Goal: Task Accomplishment & Management: Manage account settings

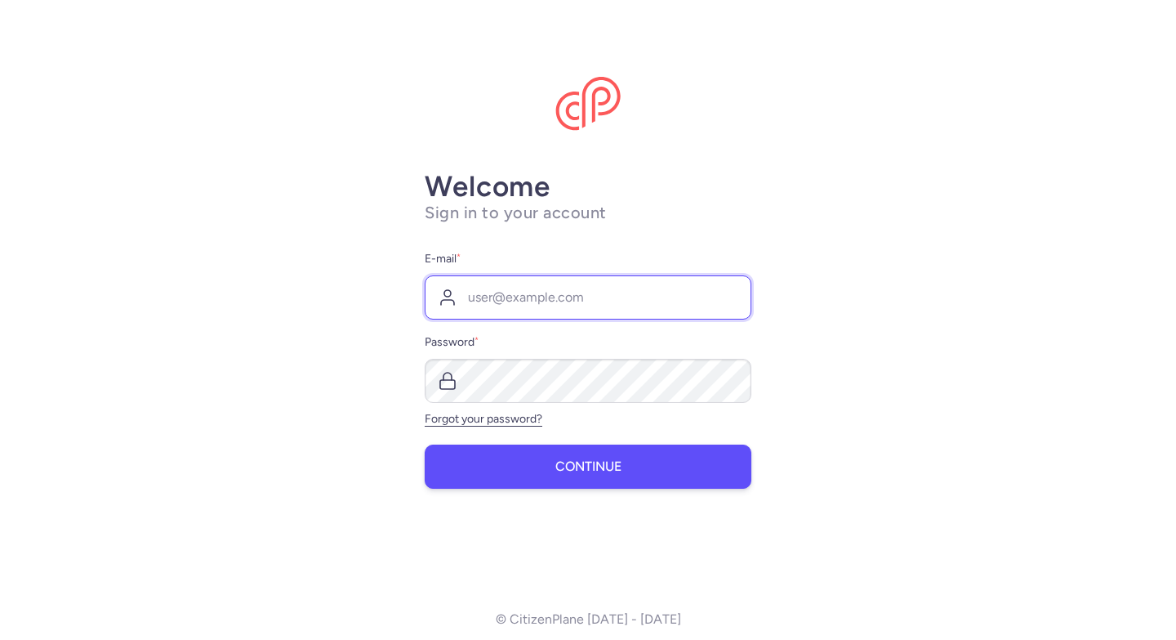
type input "[PERSON_NAME][EMAIL_ADDRESS][DOMAIN_NAME]"
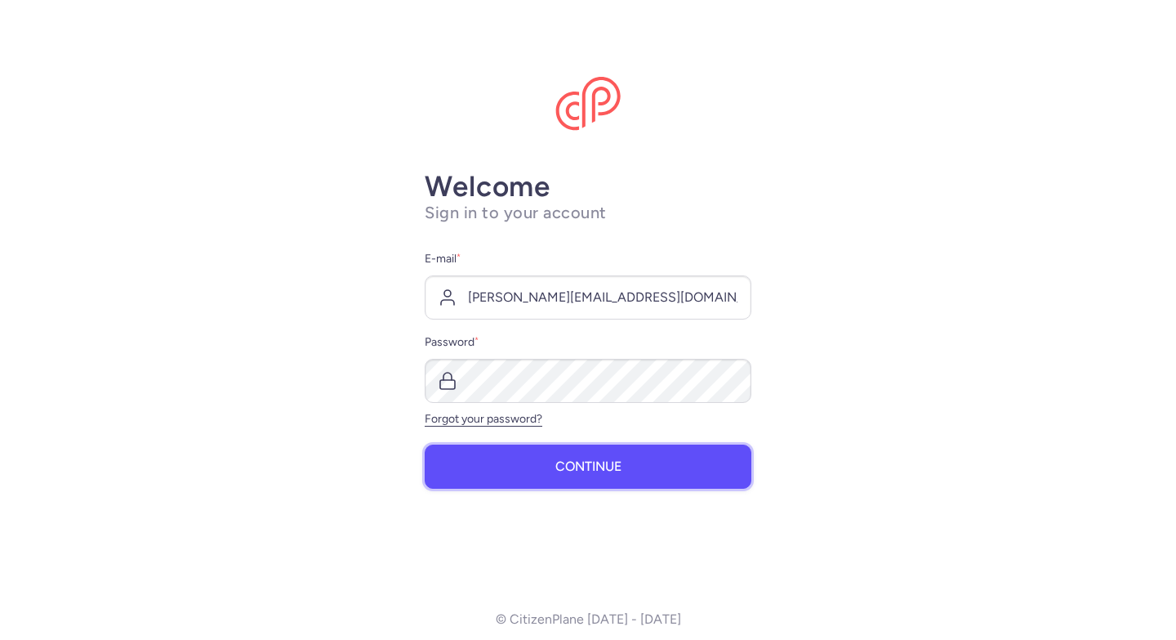
click at [544, 466] on button "Continue" at bounding box center [588, 466] width 327 height 44
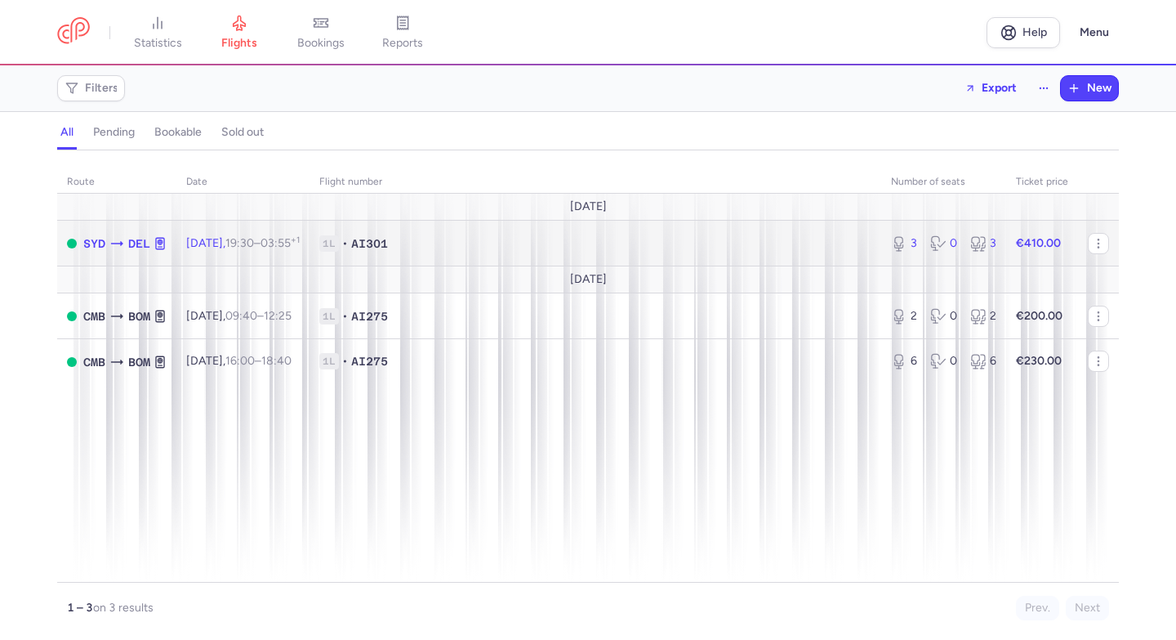
click at [713, 257] on td "1L • AI301" at bounding box center [596, 244] width 572 height 46
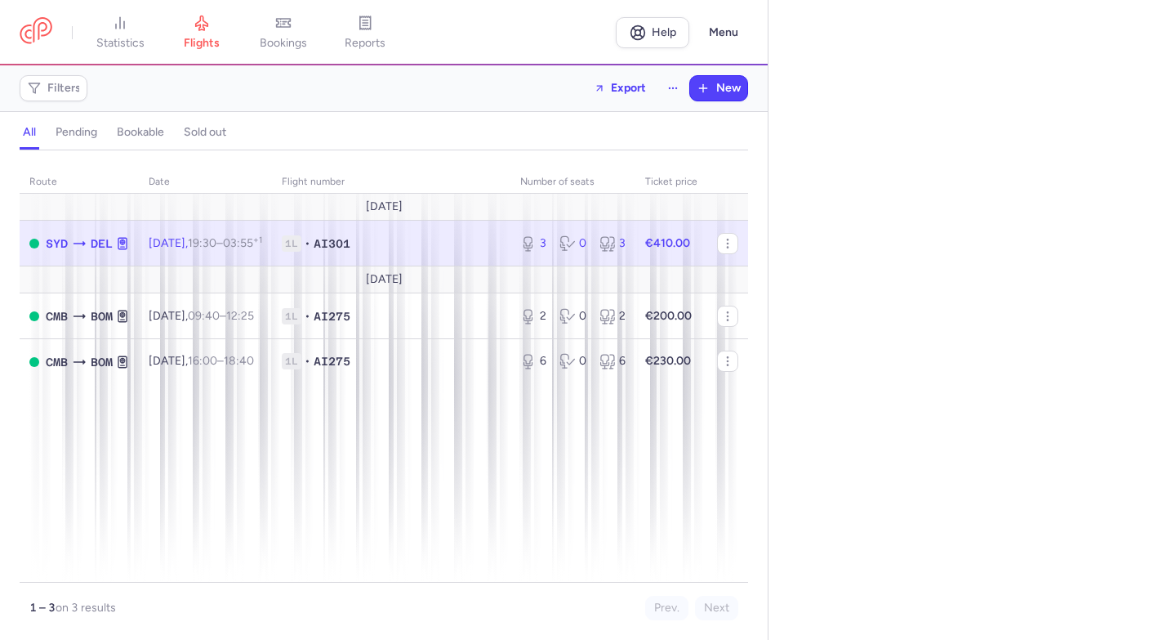
select select "days"
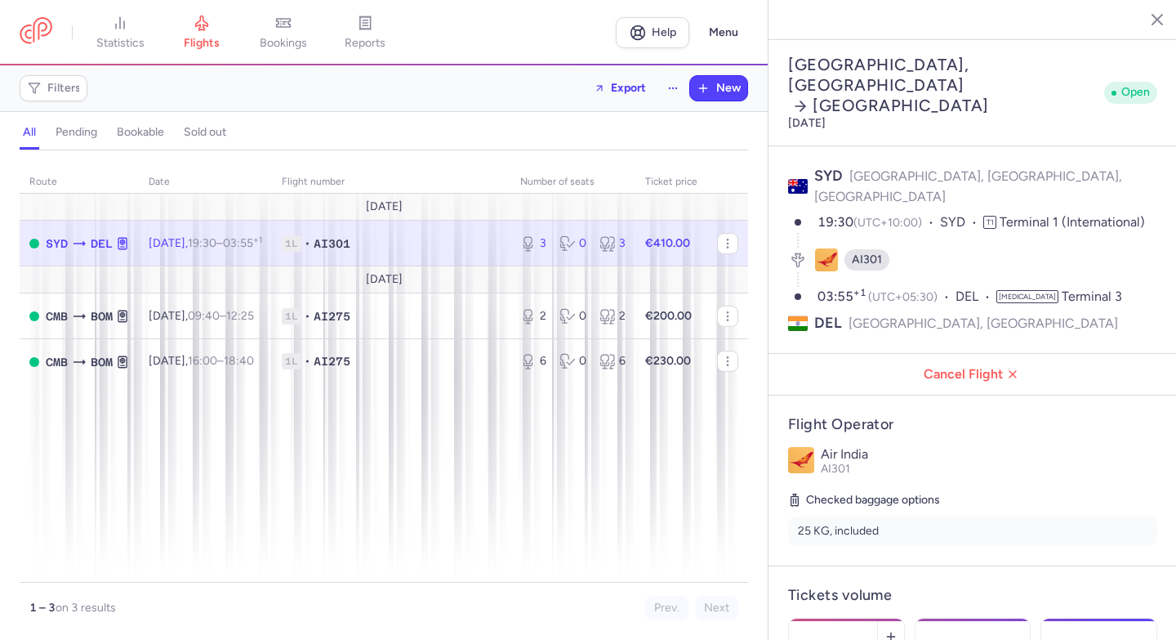
click at [857, 574] on span "Save changes" at bounding box center [842, 607] width 81 height 15
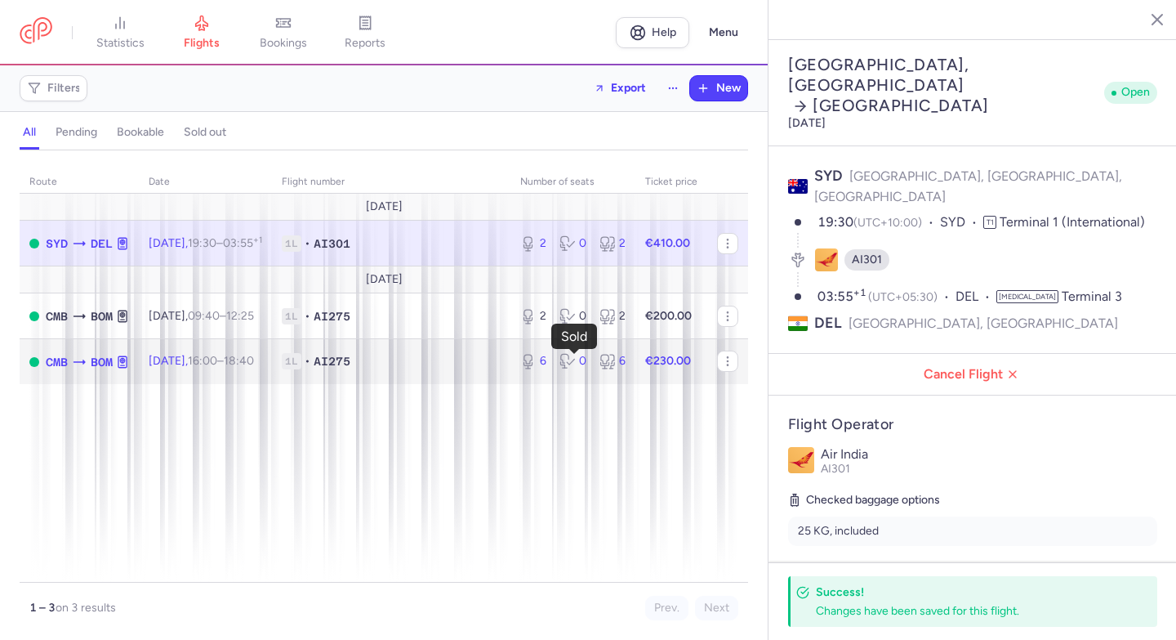
click at [572, 359] on icon at bounding box center [568, 361] width 16 height 16
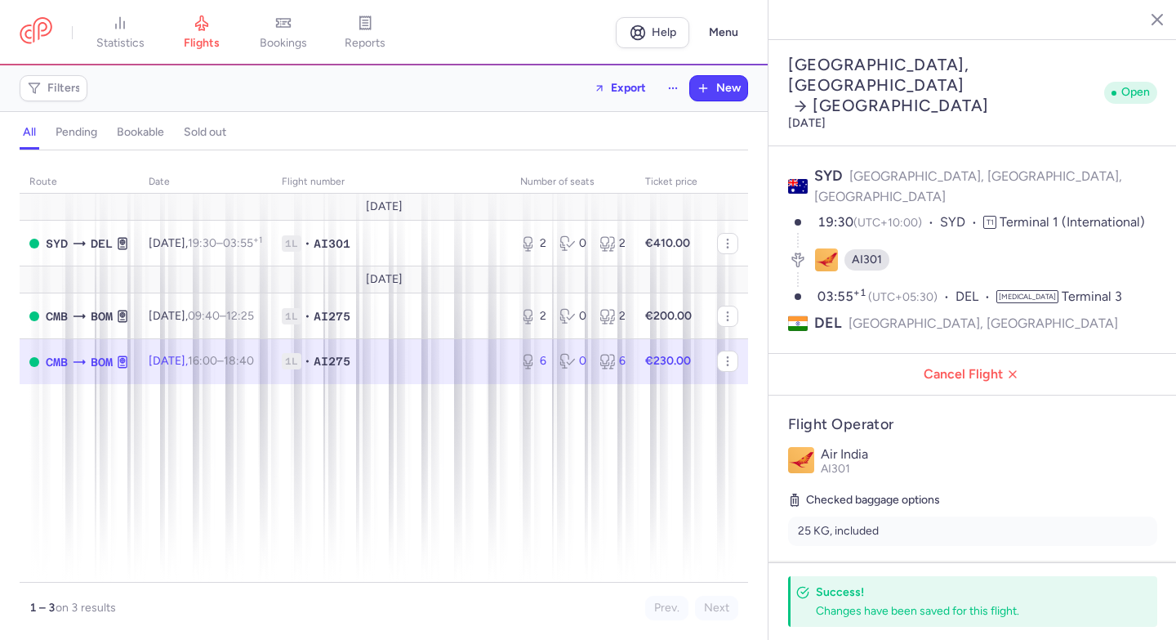
type input "6"
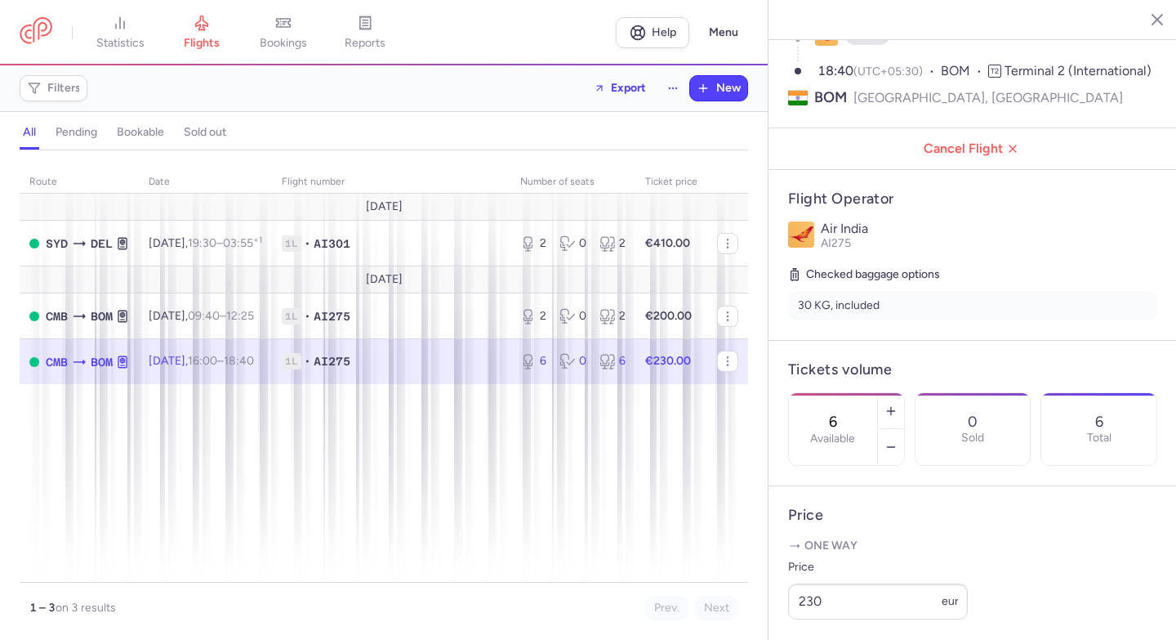
scroll to position [200, 0]
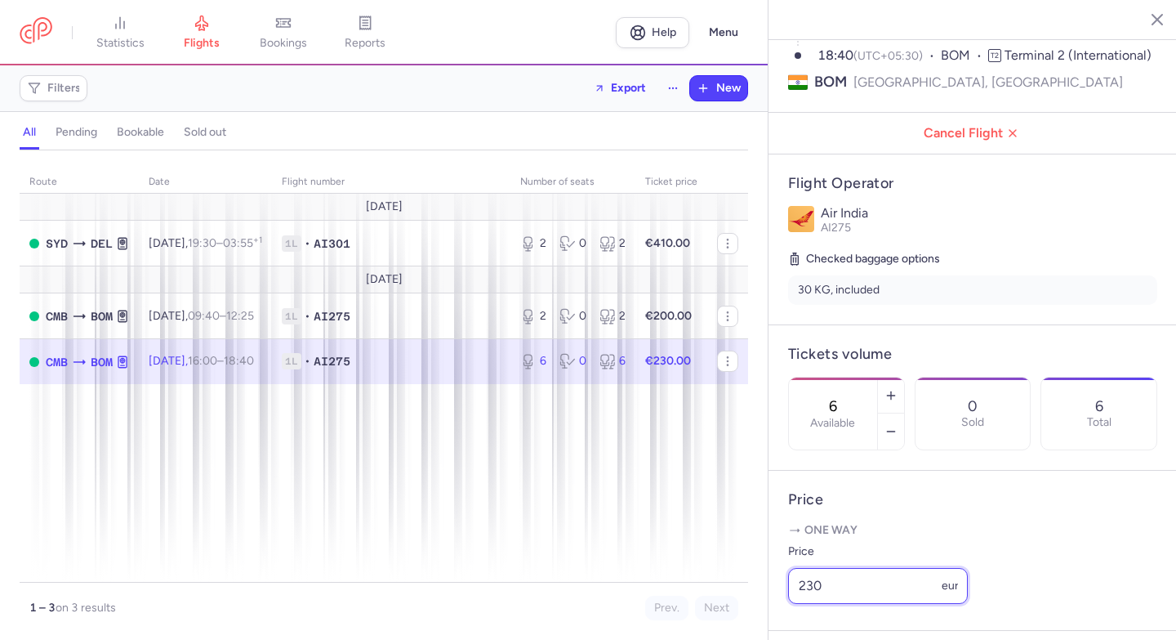
drag, startPoint x: 837, startPoint y: 522, endPoint x: 782, endPoint y: 513, distance: 56.3
click at [782, 513] on article "Price One way Price 230 eur" at bounding box center [973, 551] width 408 height 160
type input "200"
click at [854, 574] on span "Save changes" at bounding box center [842, 607] width 81 height 15
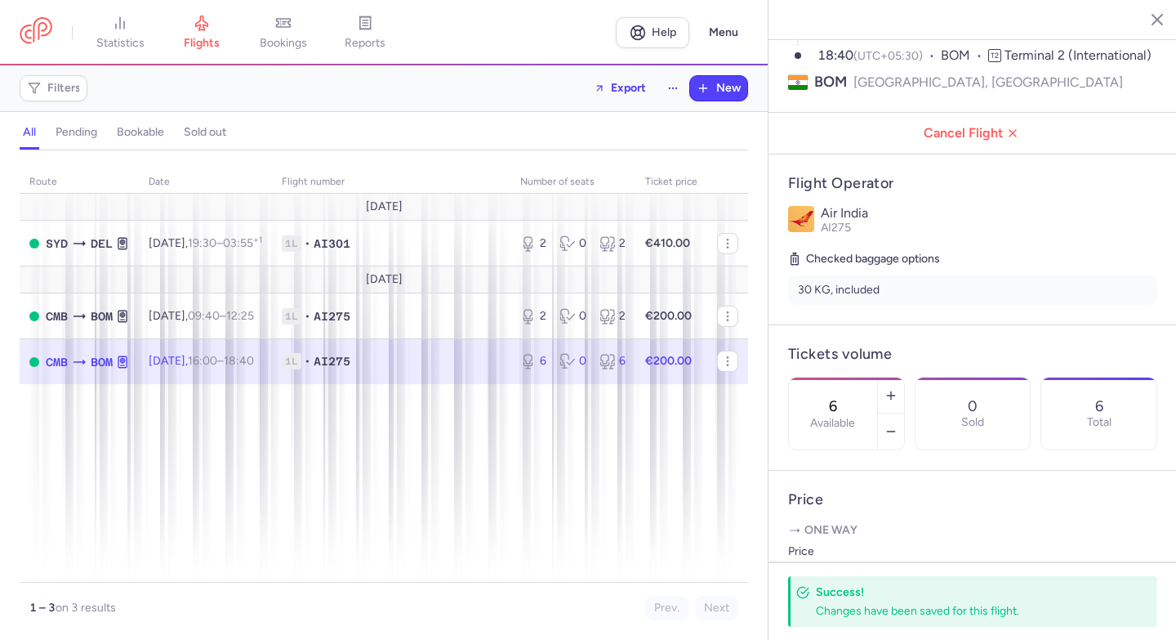
click at [875, 21] on icon "button" at bounding box center [1145, 19] width 16 height 16
